Goal: Navigation & Orientation: Find specific page/section

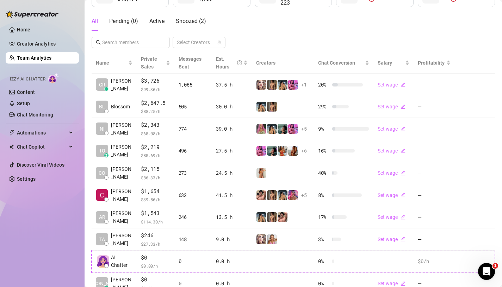
scroll to position [126, 0]
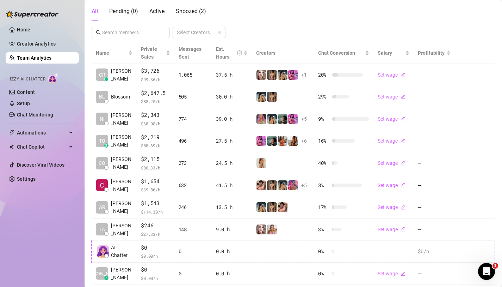
click at [261, 140] on img at bounding box center [262, 141] width 10 height 10
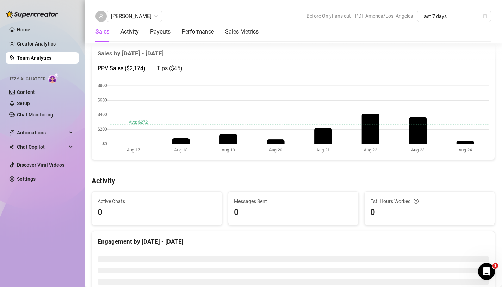
scroll to position [136, 0]
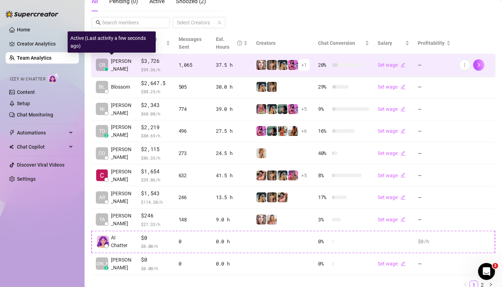
click at [125, 68] on span "[PERSON_NAME]" at bounding box center [122, 65] width 22 height 16
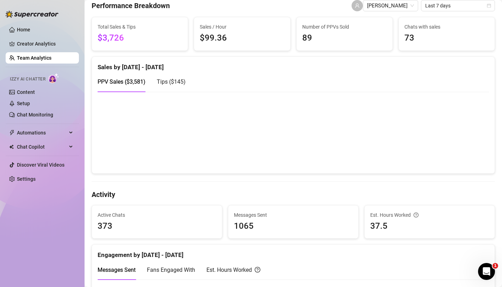
click at [46, 57] on link "Team Analytics" at bounding box center [34, 58] width 35 height 6
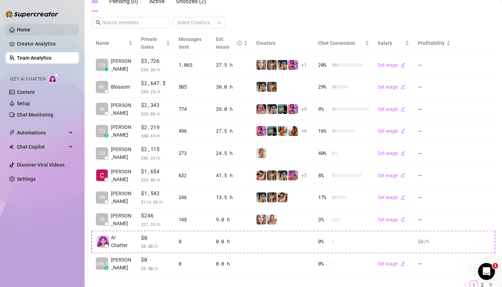
click at [30, 27] on link "Home" at bounding box center [23, 30] width 13 height 6
